Goal: Subscribe to service/newsletter

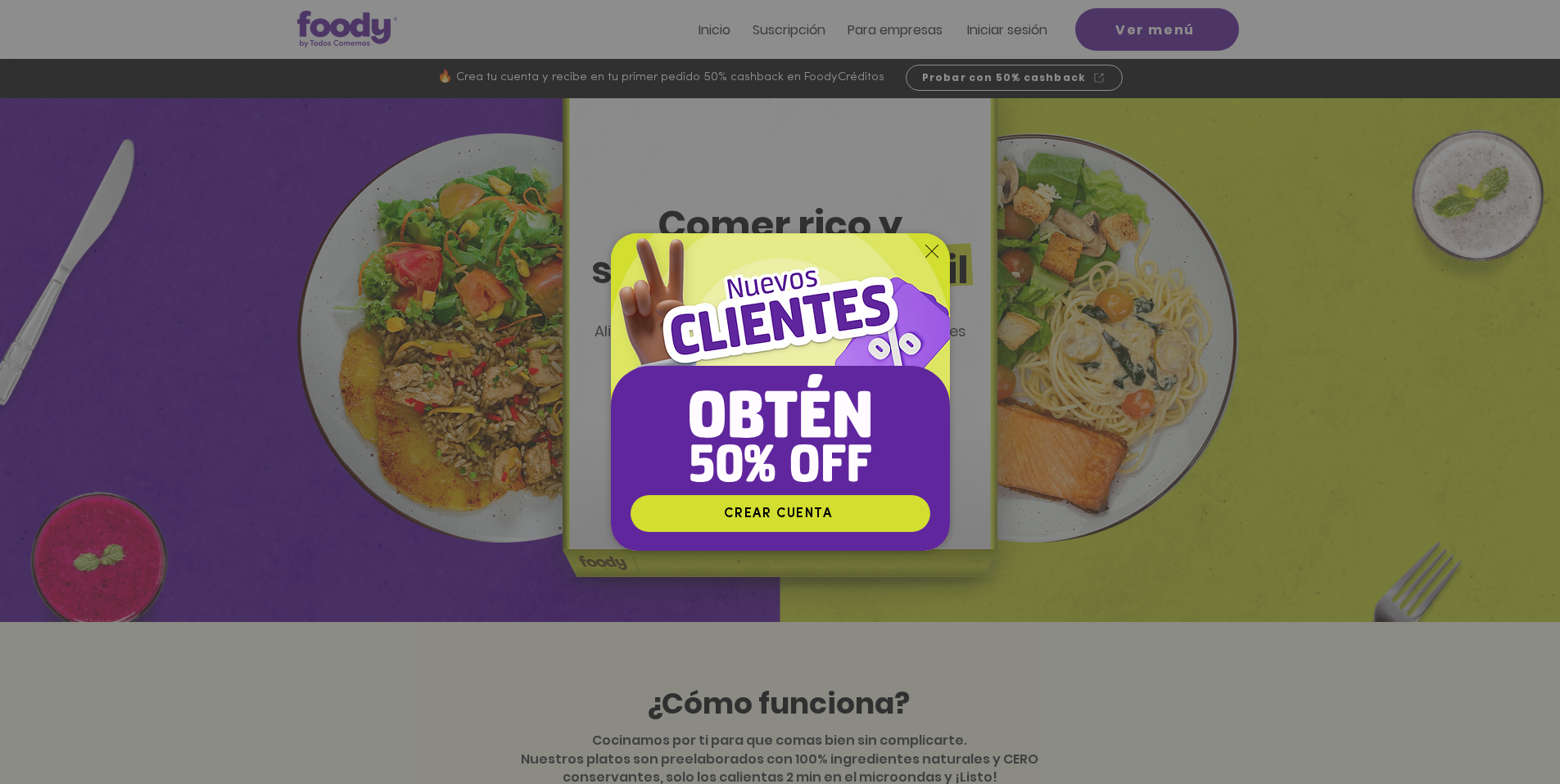
click at [930, 253] on icon "Volver al sitio" at bounding box center [932, 252] width 13 height 13
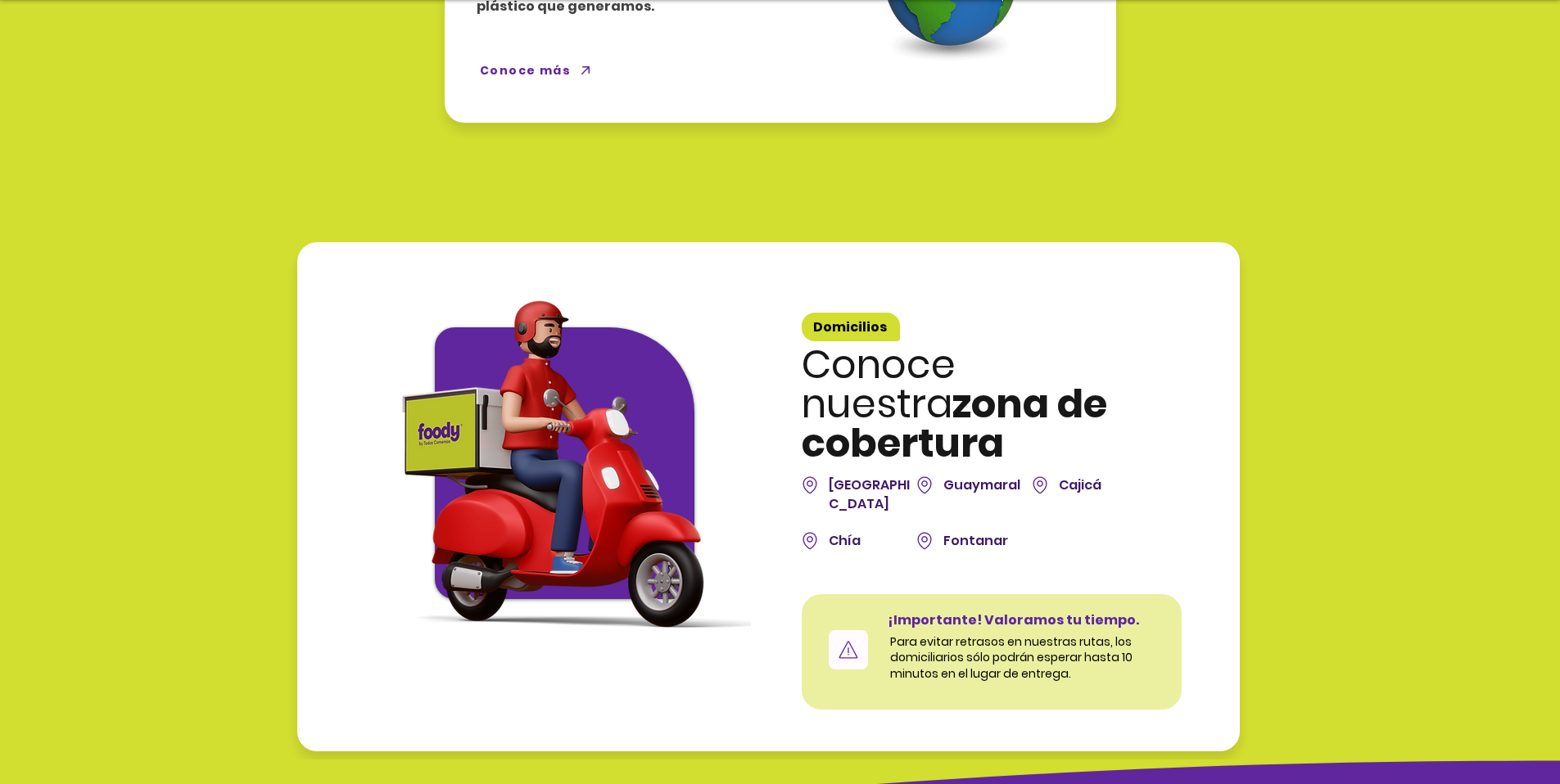
scroll to position [5343, 0]
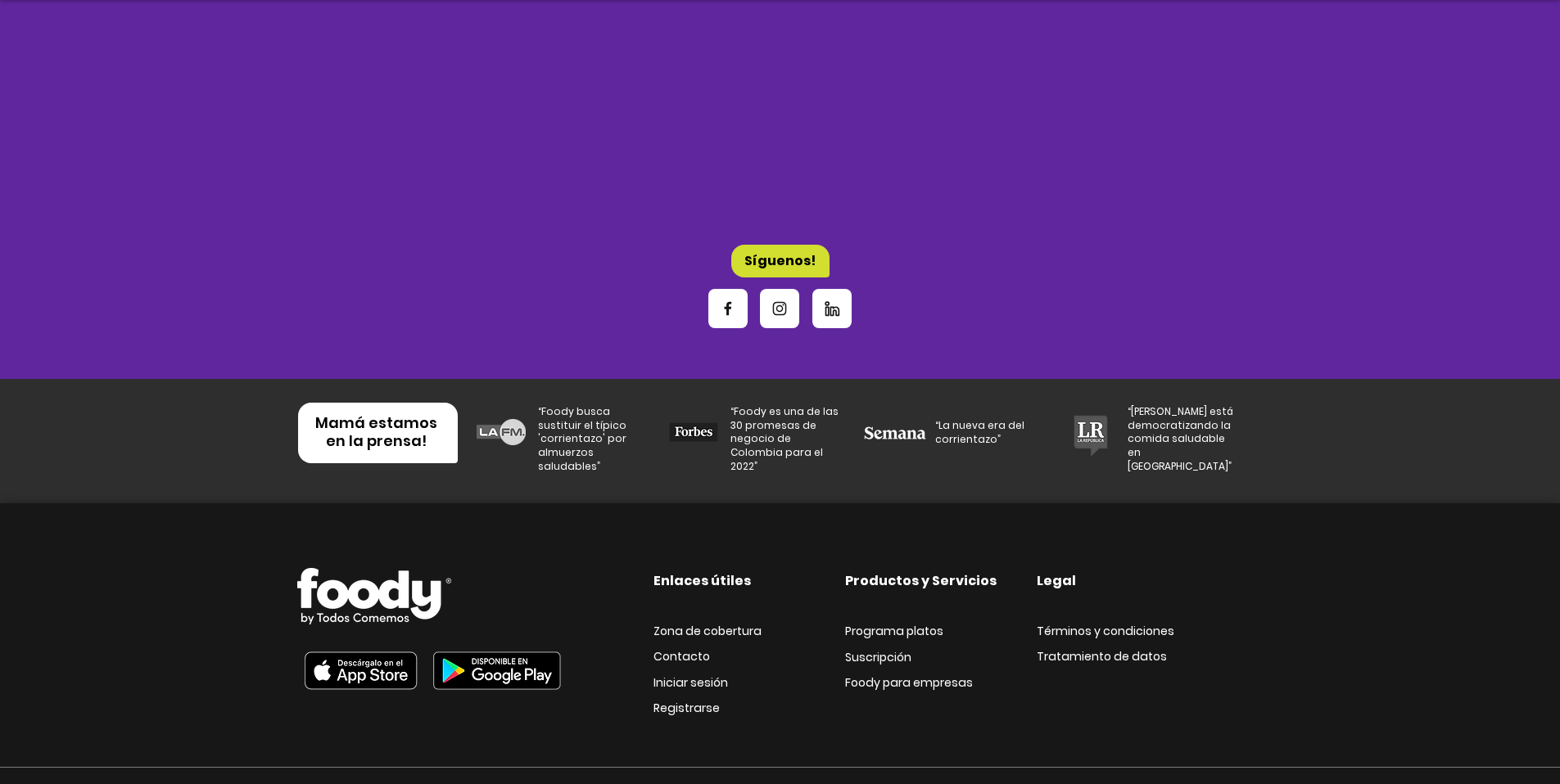
click at [731, 623] on span "Zona de cobertura" at bounding box center [708, 631] width 108 height 16
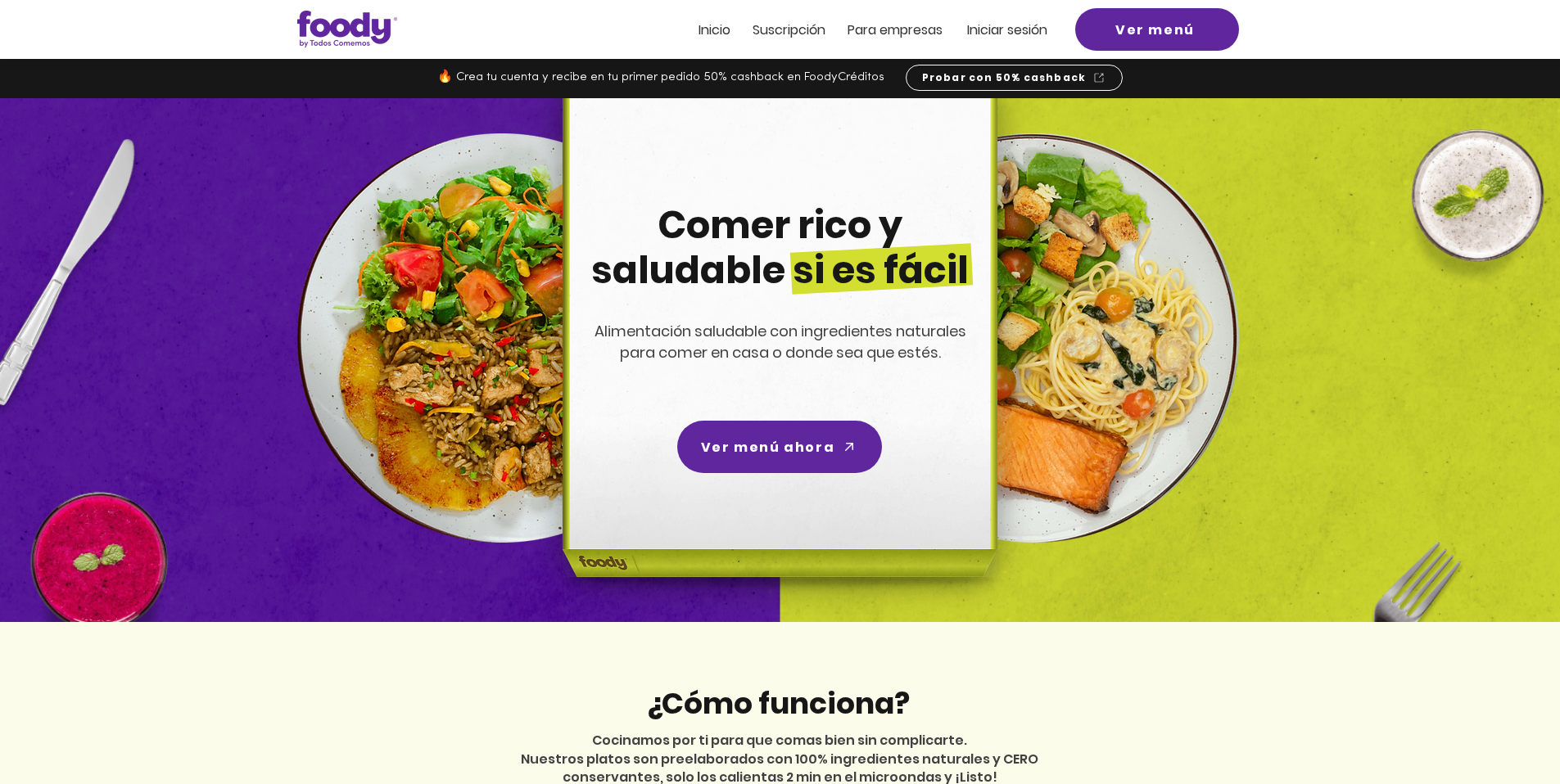
click at [804, 41] on div at bounding box center [780, 29] width 1560 height 59
click at [802, 29] on span "Suscripción" at bounding box center [789, 30] width 73 height 19
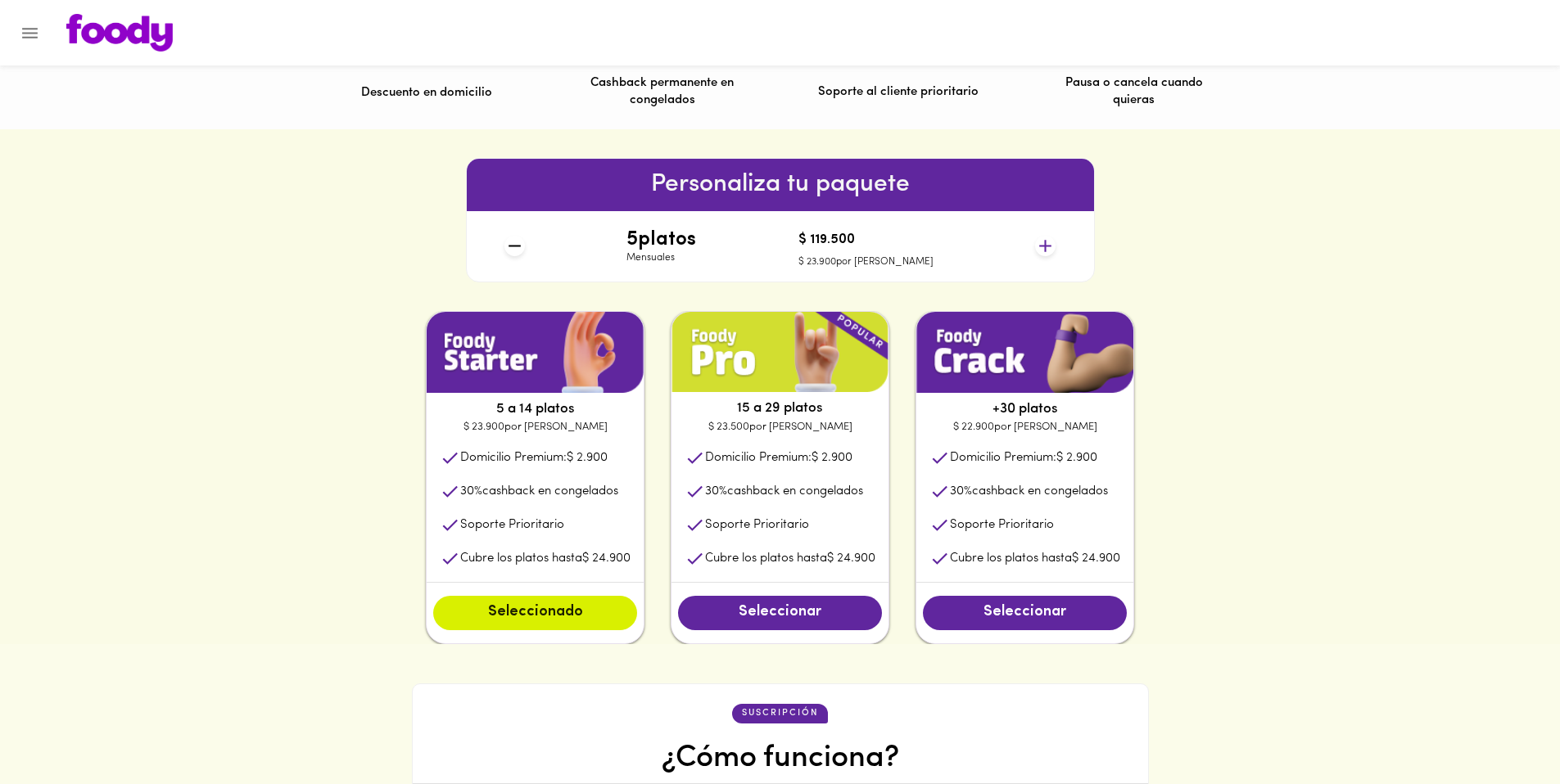
scroll to position [625, 0]
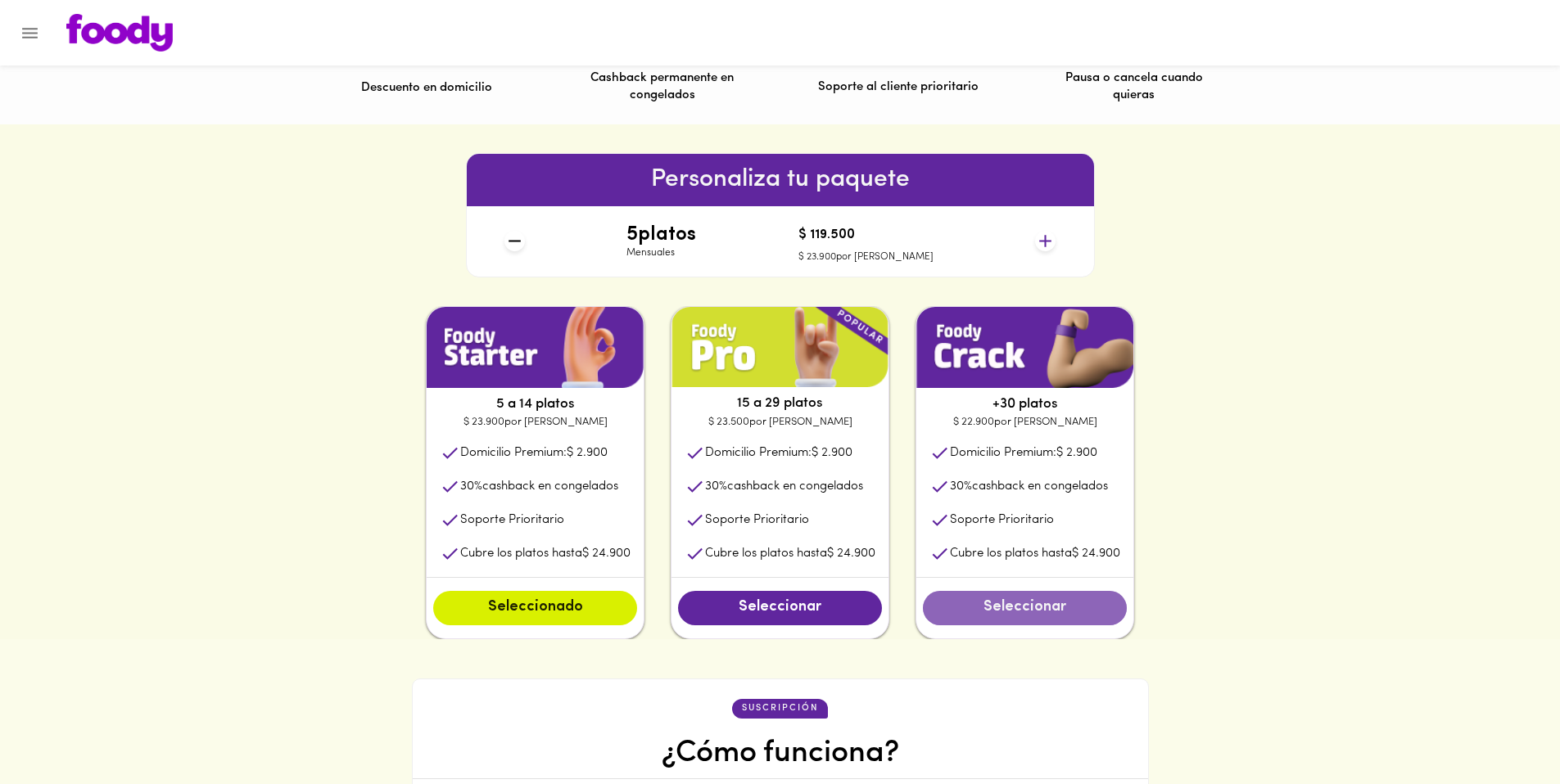
click at [1036, 618] on span "Seleccionar" at bounding box center [1025, 608] width 171 height 18
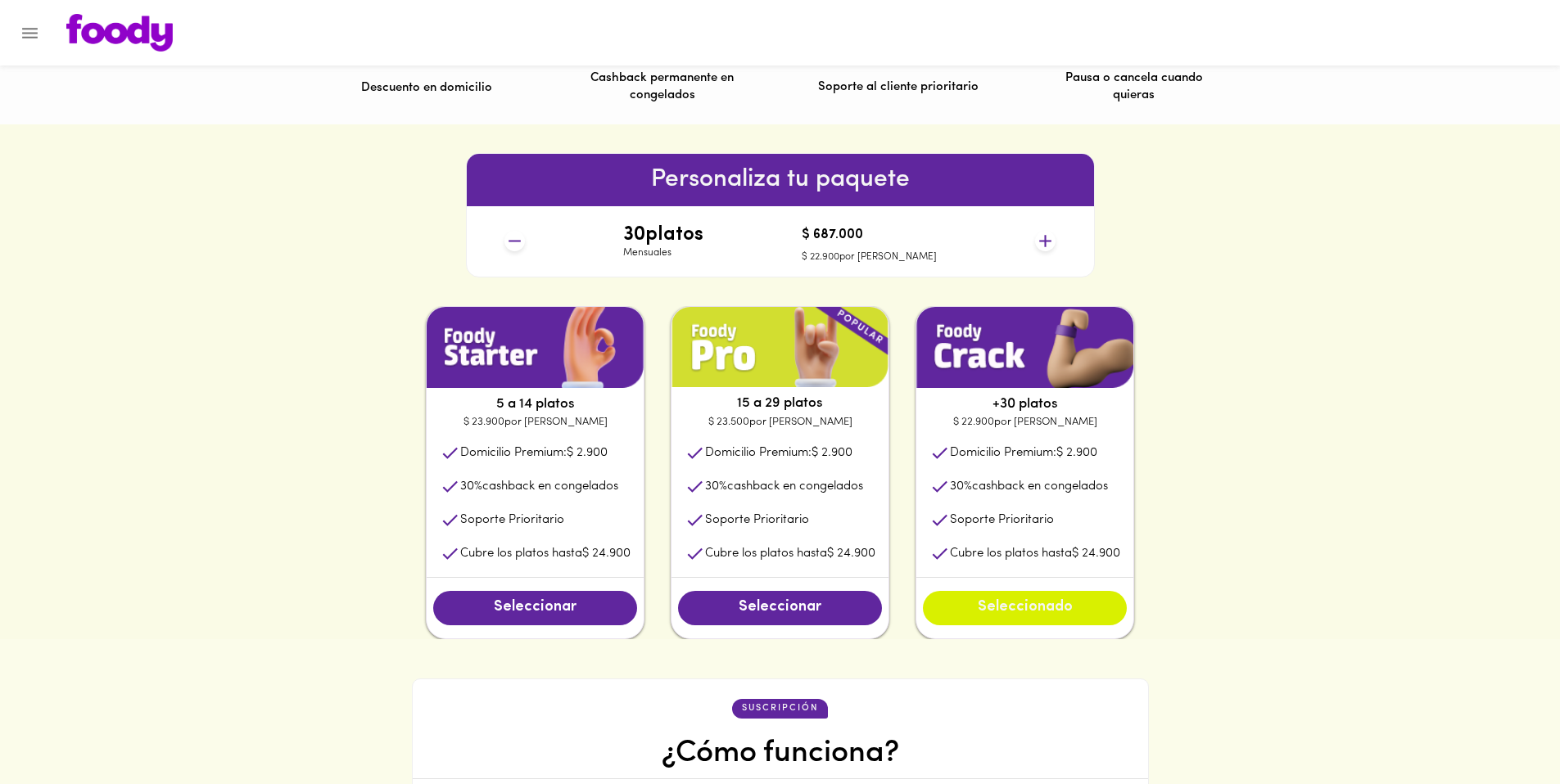
click at [1011, 602] on span "Seleccionado" at bounding box center [1025, 608] width 171 height 18
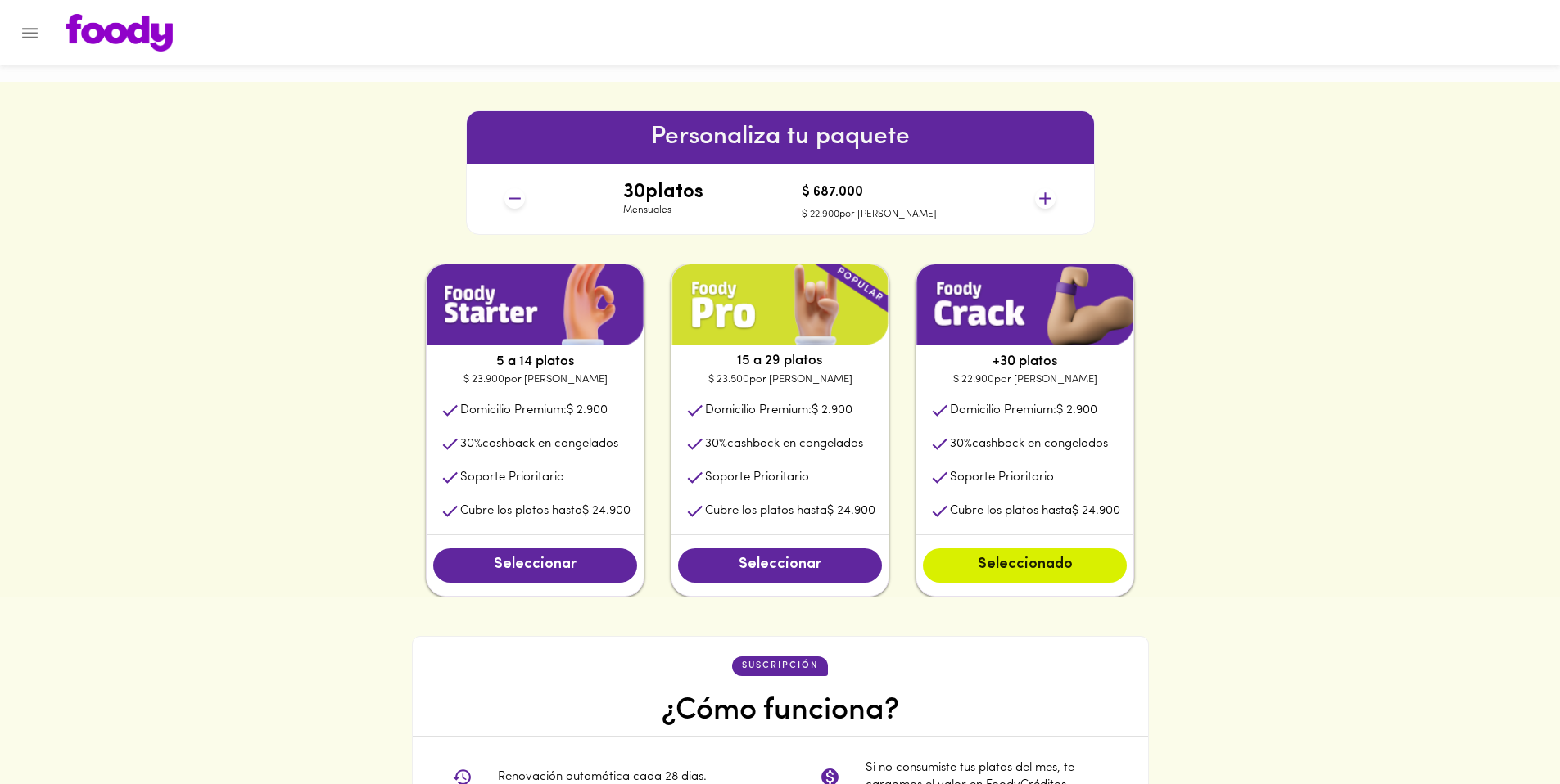
scroll to position [601, 0]
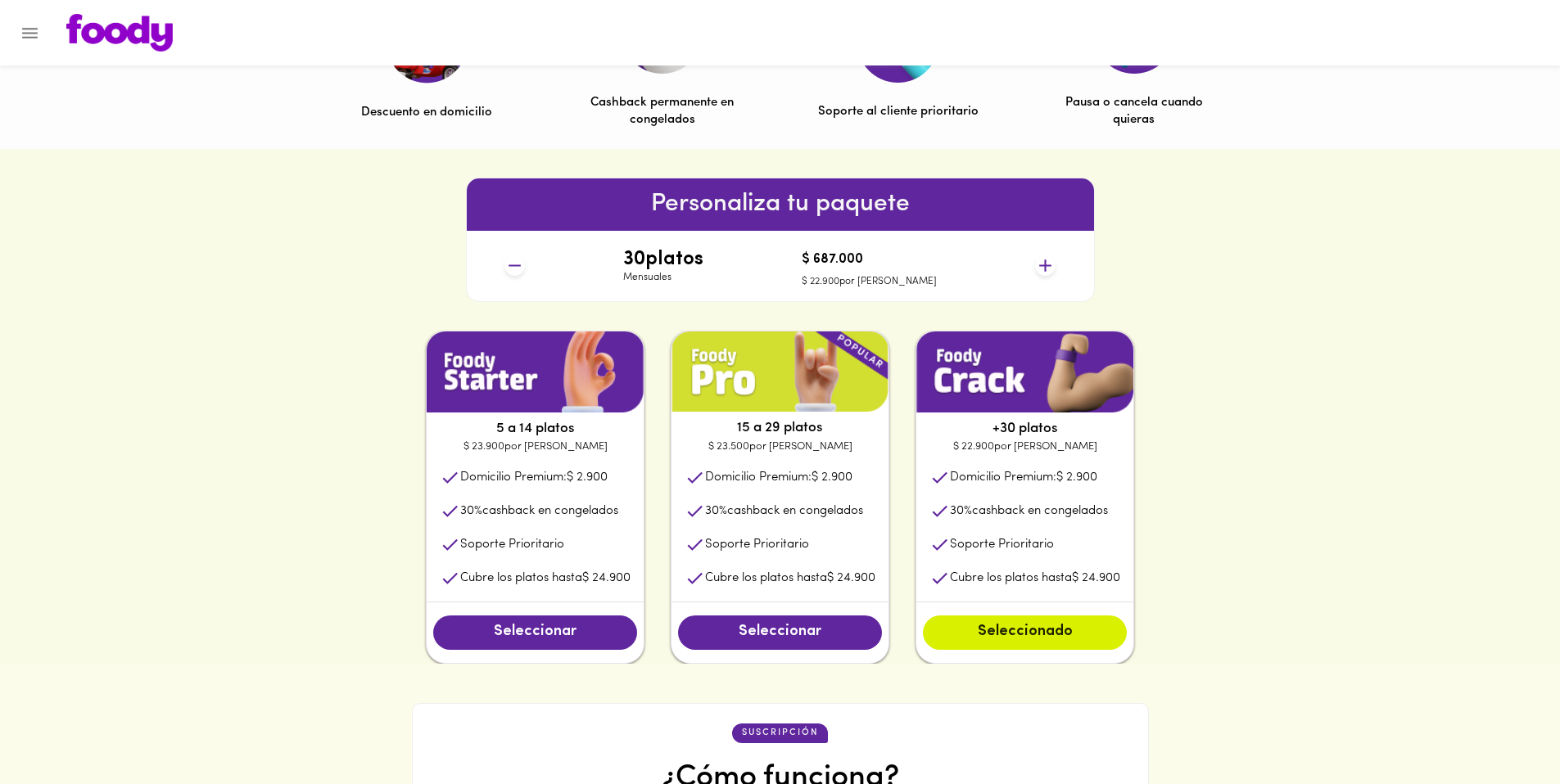
click at [1043, 266] on icon at bounding box center [1045, 265] width 12 height 12
click at [524, 263] on icon at bounding box center [515, 266] width 21 height 21
click at [1046, 267] on icon at bounding box center [1045, 266] width 21 height 21
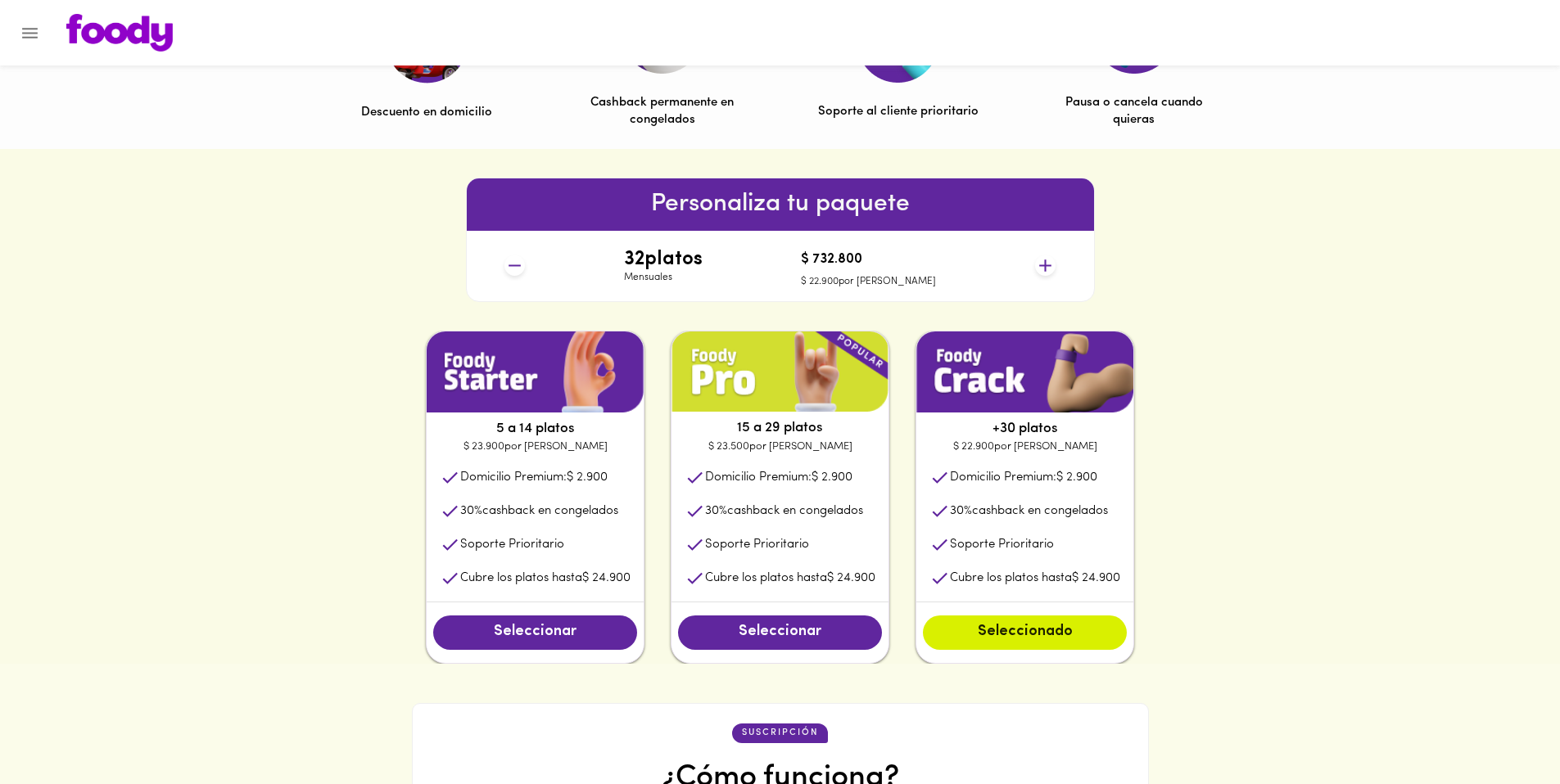
click at [1046, 267] on icon at bounding box center [1045, 266] width 21 height 21
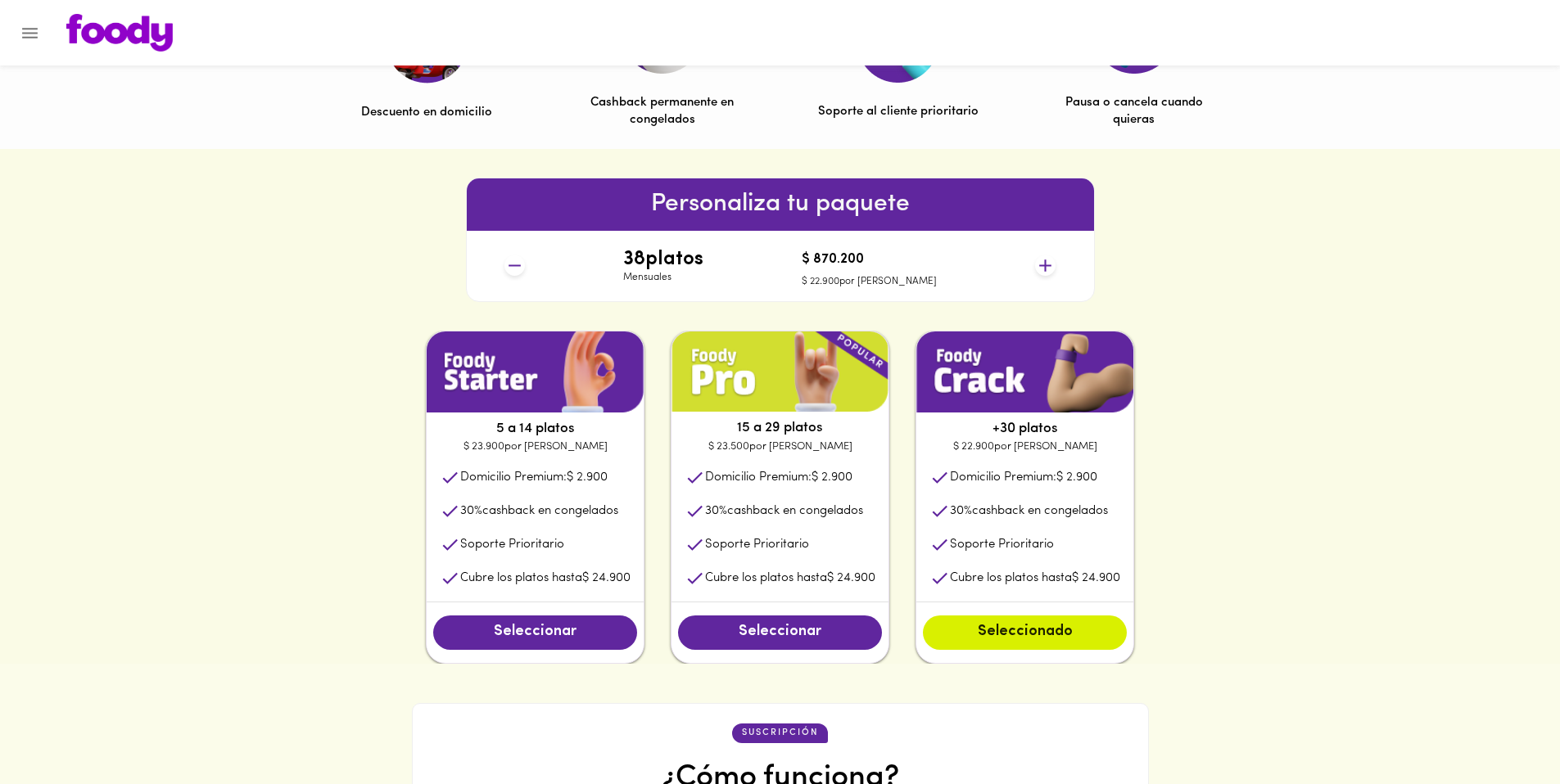
click at [1046, 267] on icon at bounding box center [1045, 266] width 21 height 21
click at [508, 259] on icon at bounding box center [515, 266] width 21 height 21
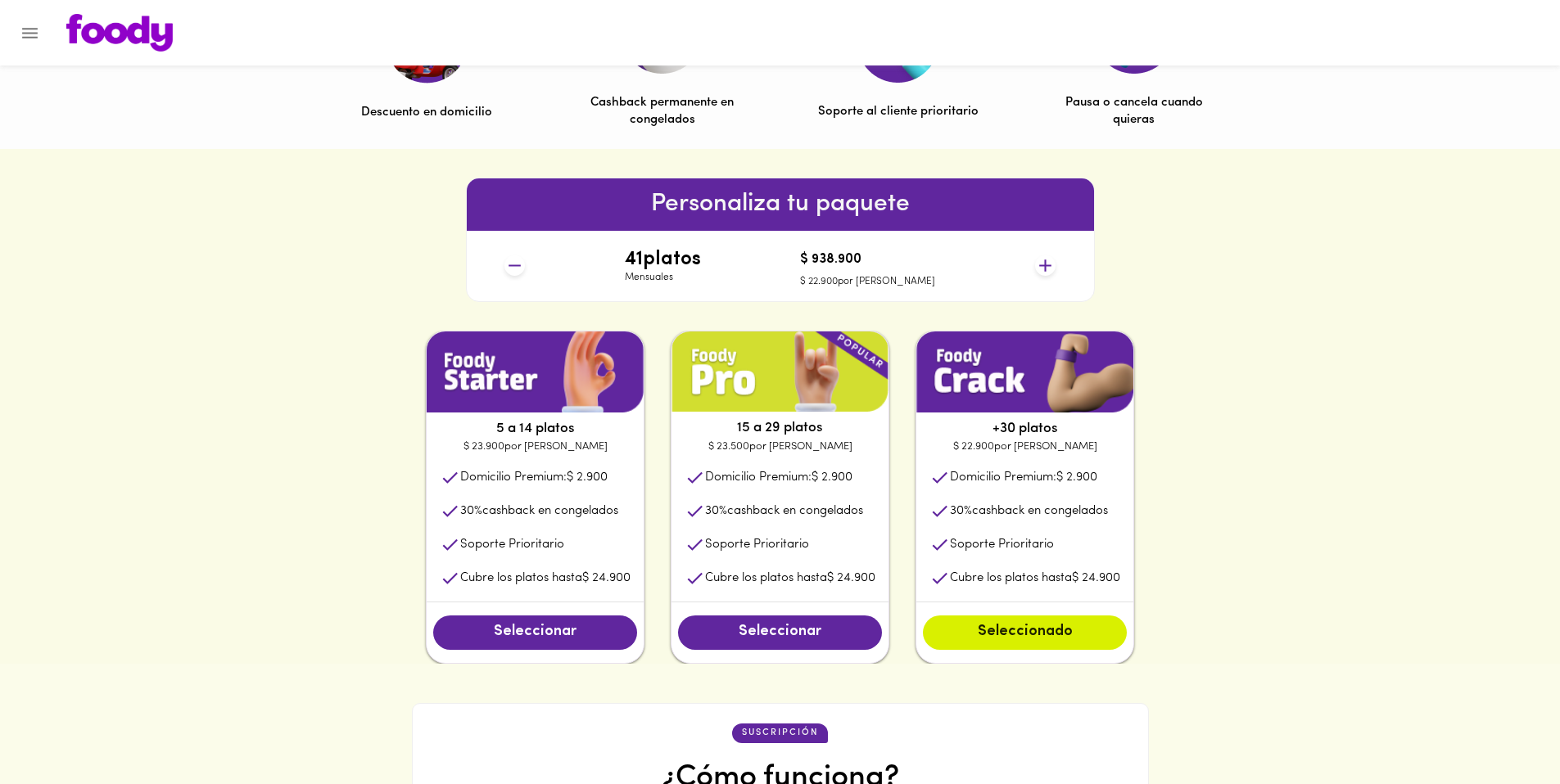
click at [508, 259] on icon at bounding box center [515, 266] width 21 height 21
click at [509, 259] on icon at bounding box center [515, 266] width 21 height 21
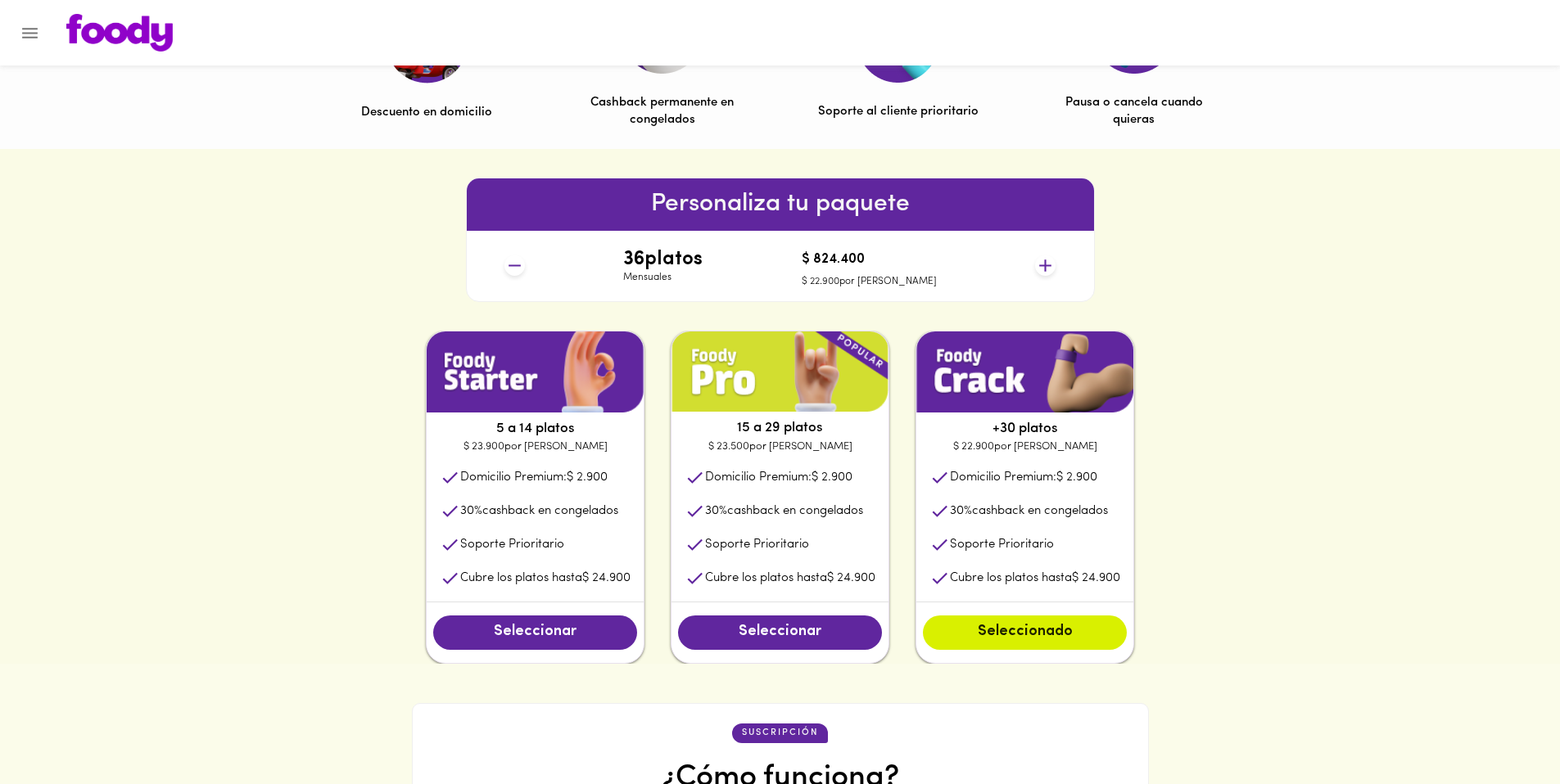
click at [509, 259] on icon at bounding box center [515, 266] width 21 height 21
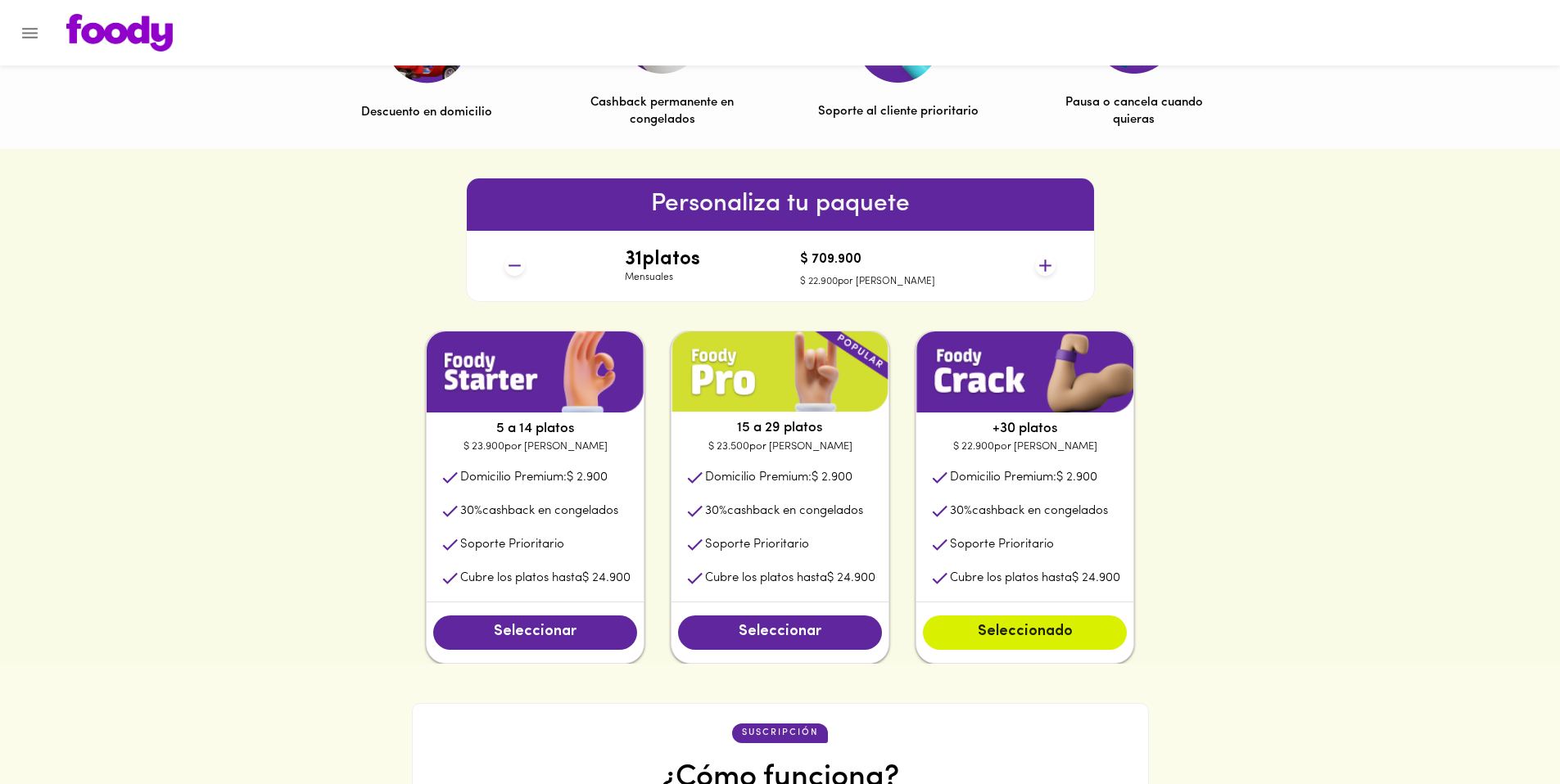
click at [509, 259] on icon at bounding box center [515, 266] width 21 height 21
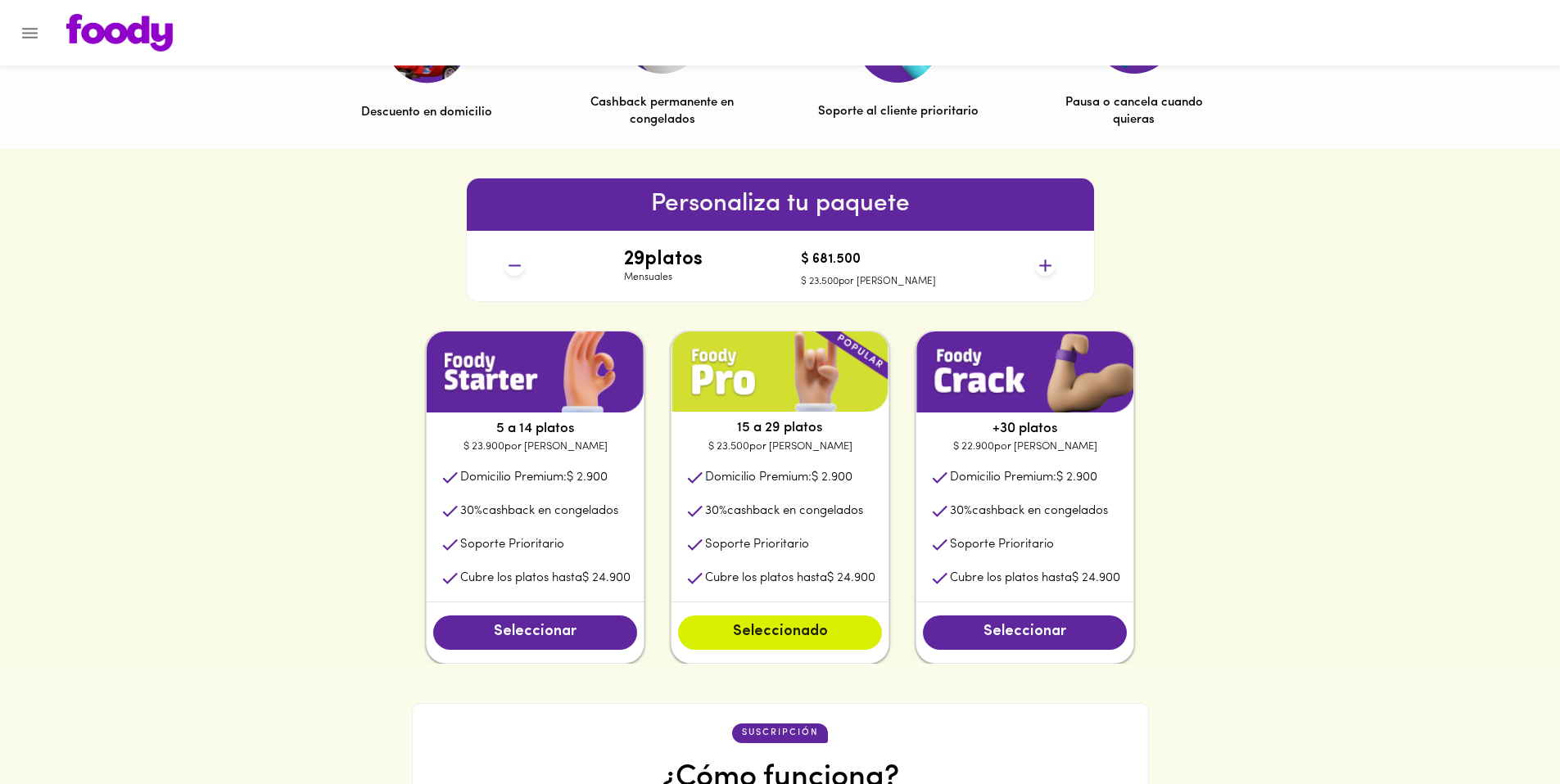
click at [509, 259] on icon at bounding box center [515, 266] width 21 height 21
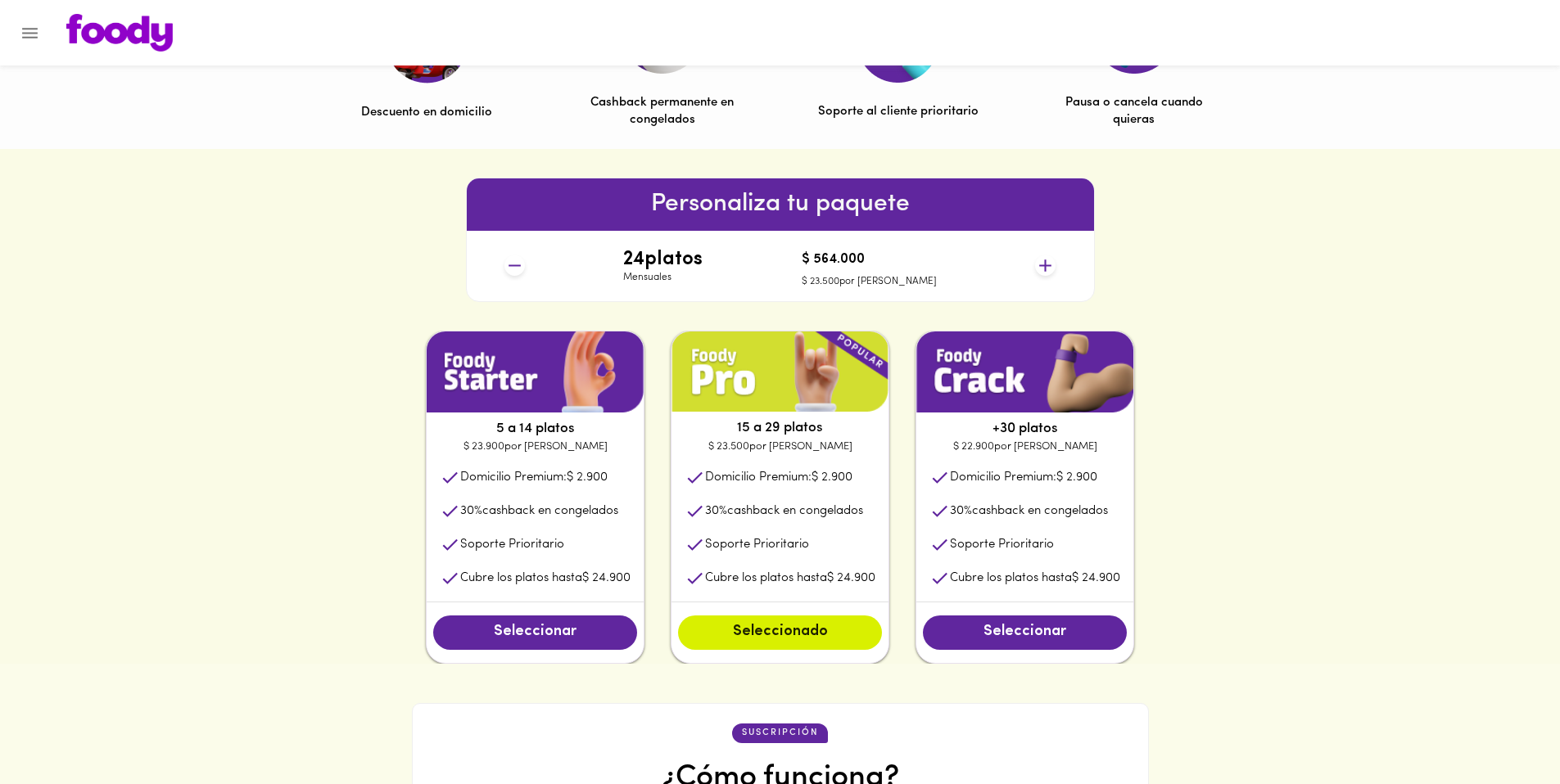
click at [509, 259] on icon at bounding box center [515, 266] width 21 height 21
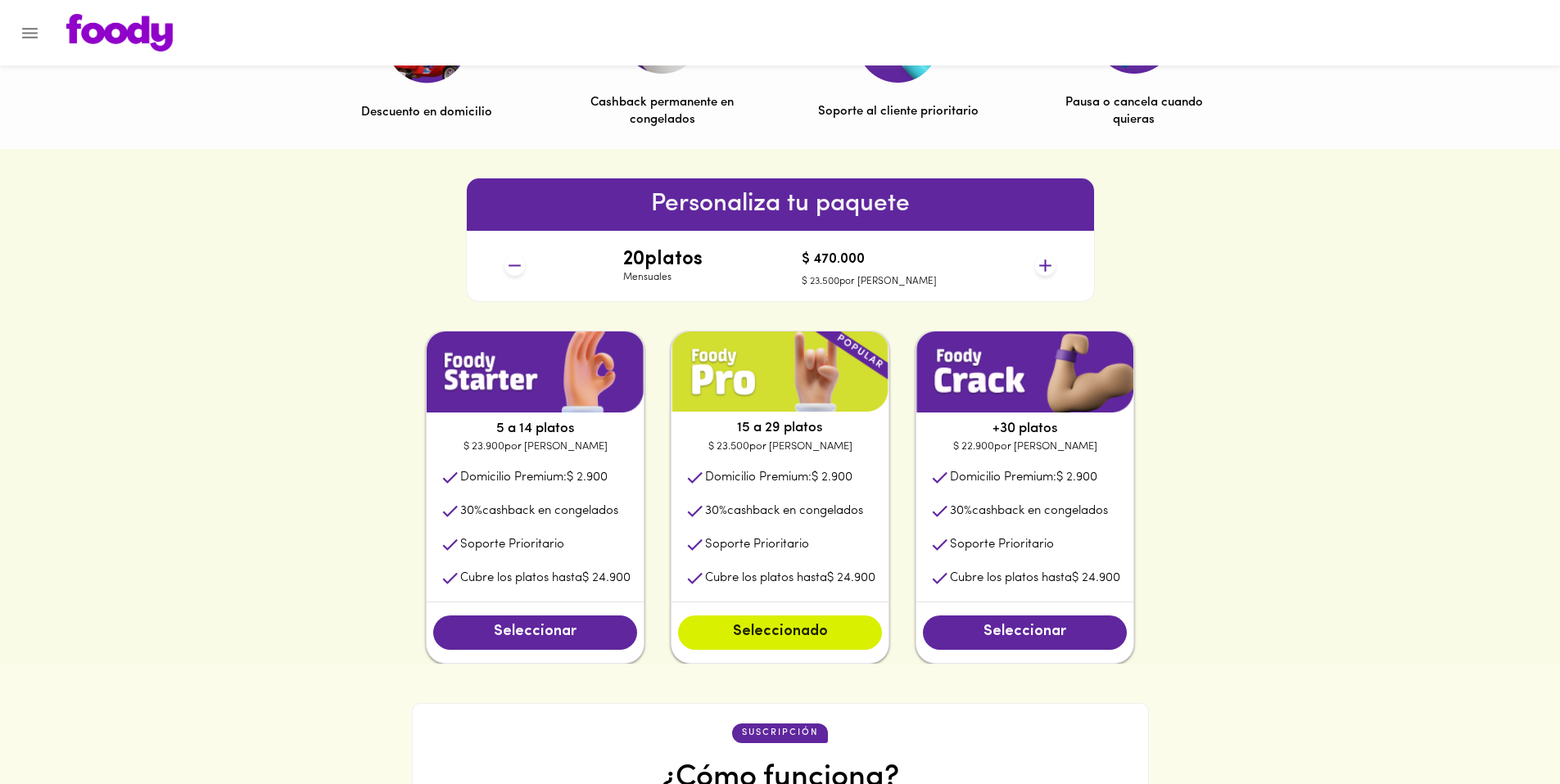
click at [509, 259] on icon at bounding box center [515, 266] width 21 height 21
click at [1039, 273] on div "15 platos Mensuales $ 352.500 $ 23.500 por plato" at bounding box center [780, 266] width 565 height 70
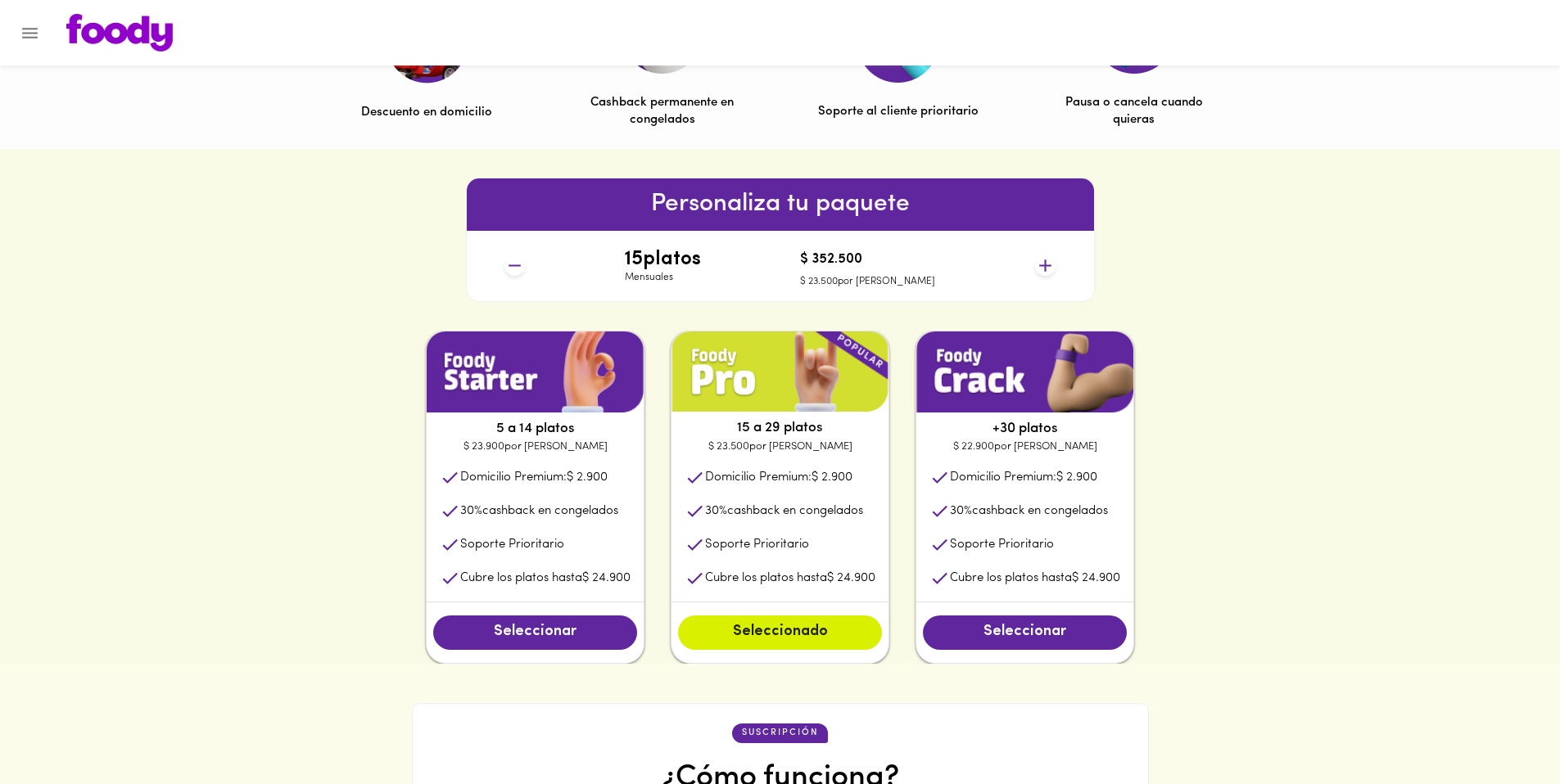
click at [1041, 271] on icon at bounding box center [1045, 266] width 21 height 21
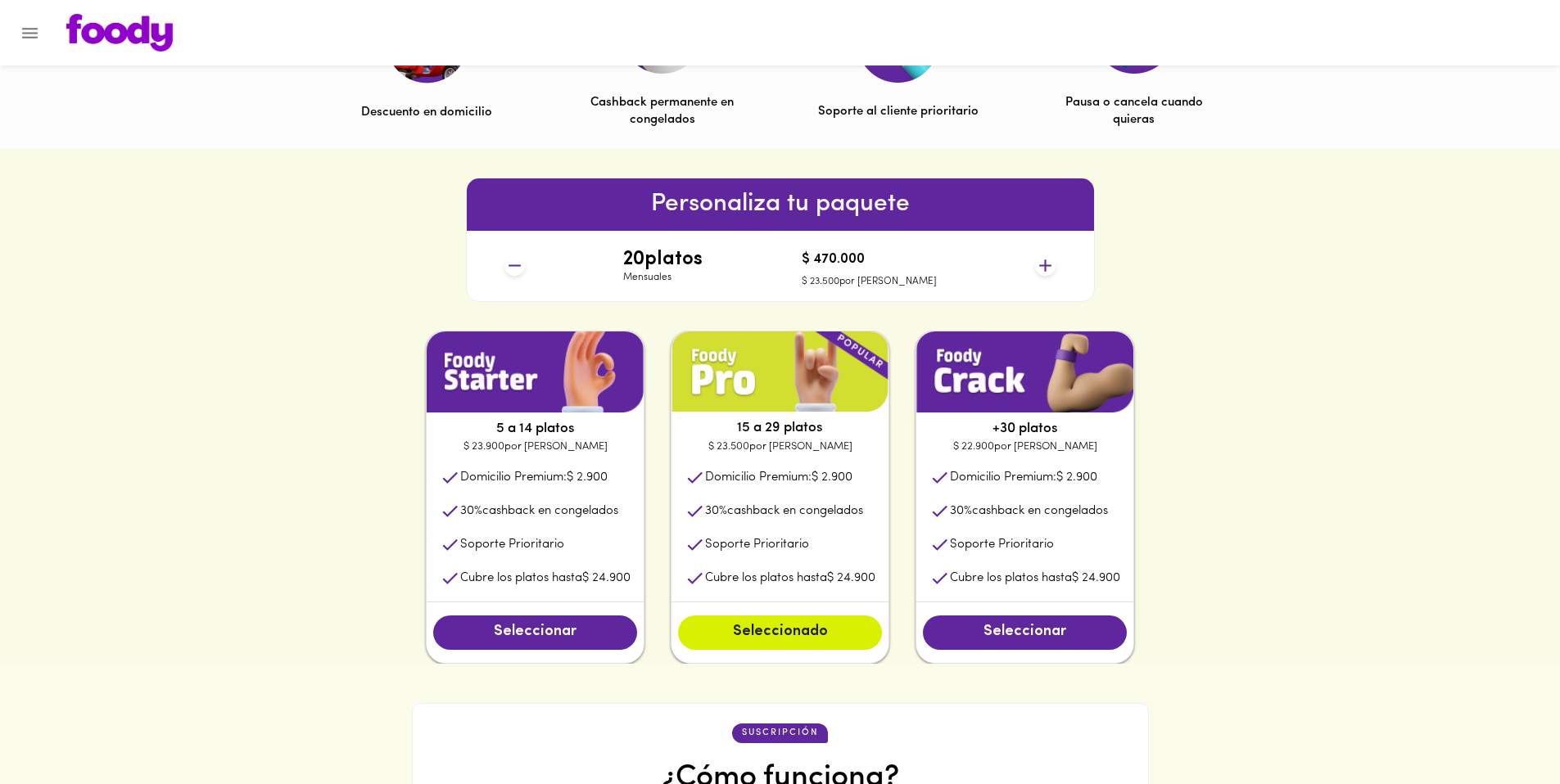
click at [1041, 271] on icon at bounding box center [1045, 266] width 21 height 21
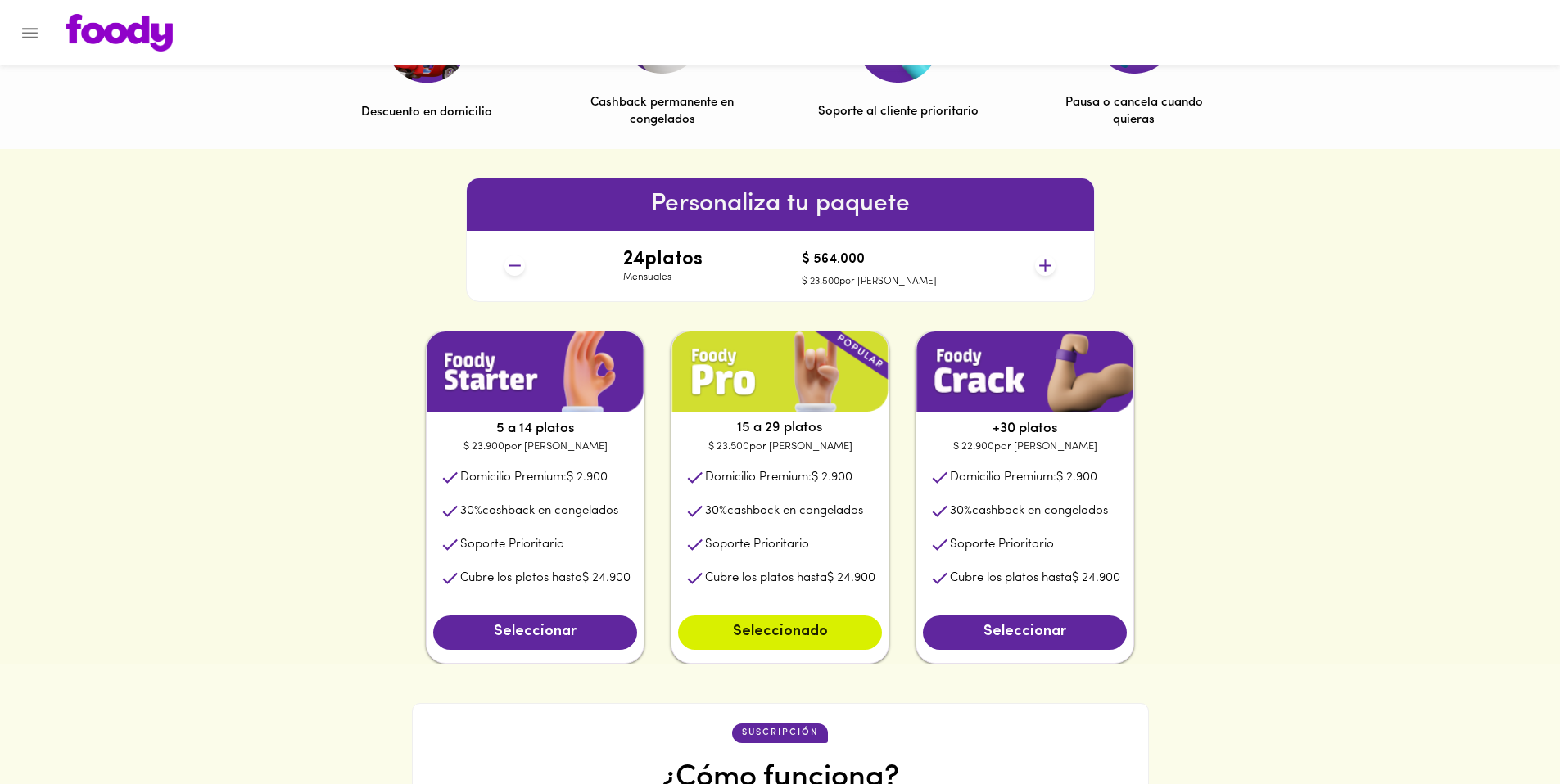
click at [1041, 271] on icon at bounding box center [1045, 266] width 21 height 21
